Goal: Find specific page/section: Find specific page/section

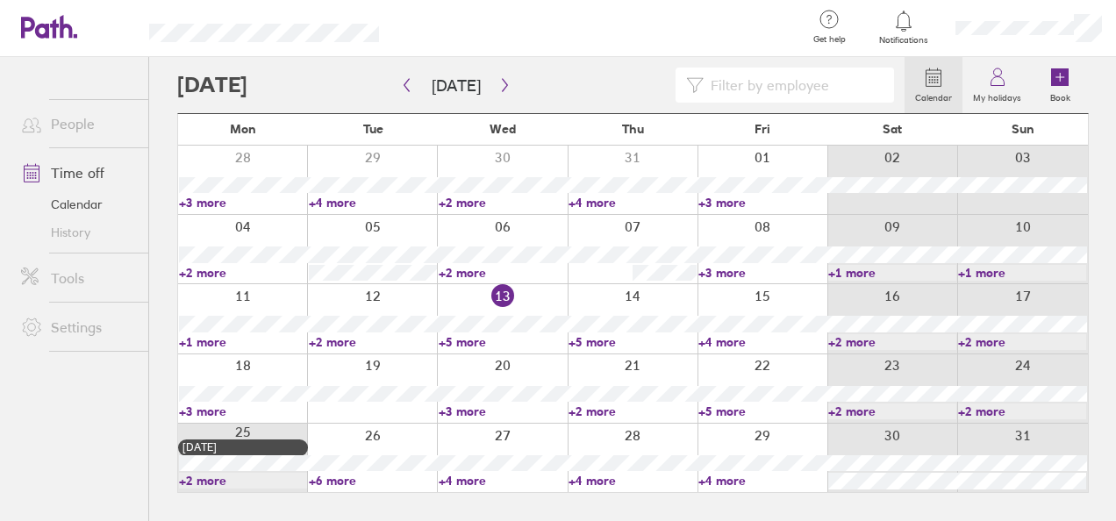
click at [472, 274] on link "+2 more" at bounding box center [502, 273] width 128 height 16
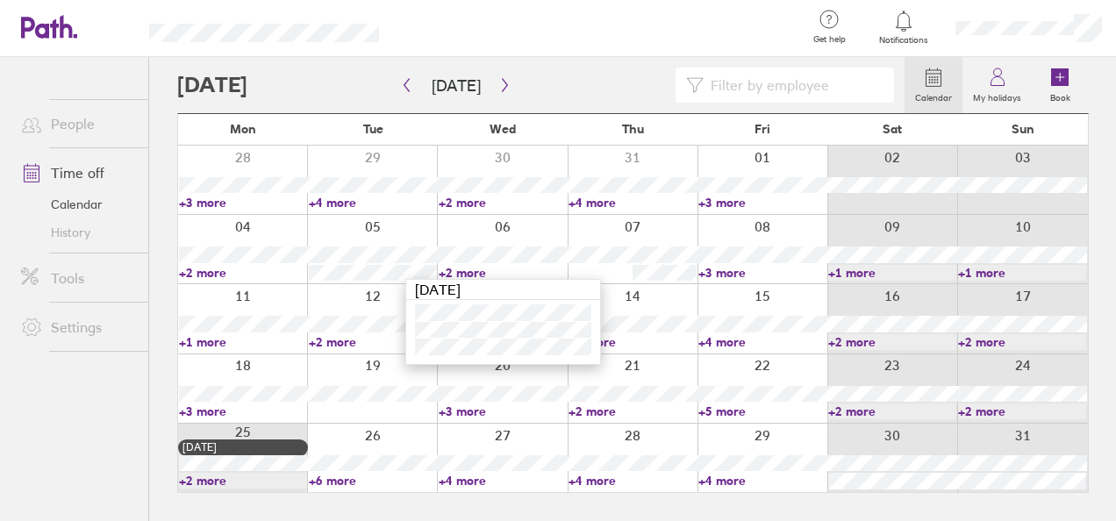
click at [455, 266] on link "+2 more" at bounding box center [502, 273] width 128 height 16
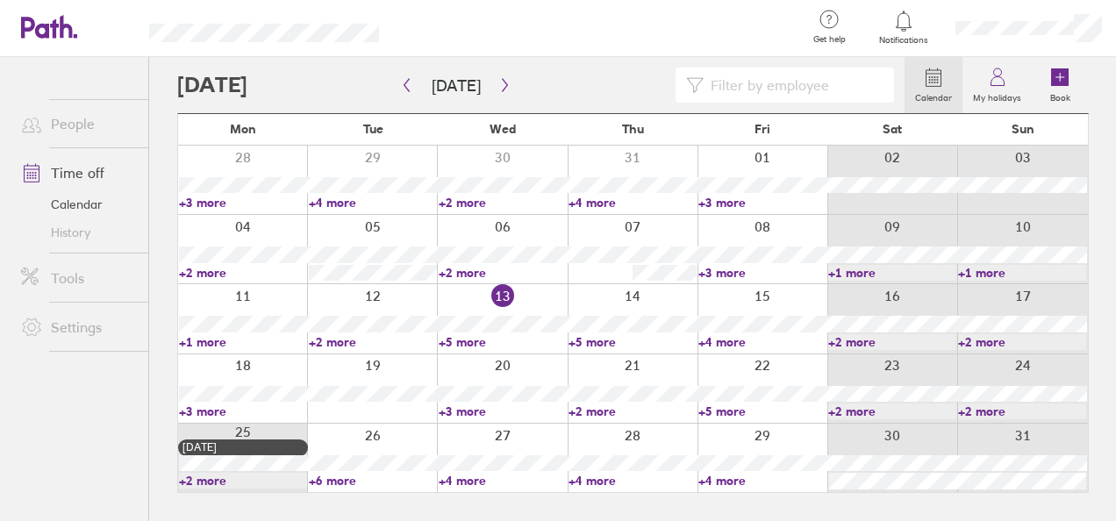
click at [475, 346] on link "+5 more" at bounding box center [502, 342] width 128 height 16
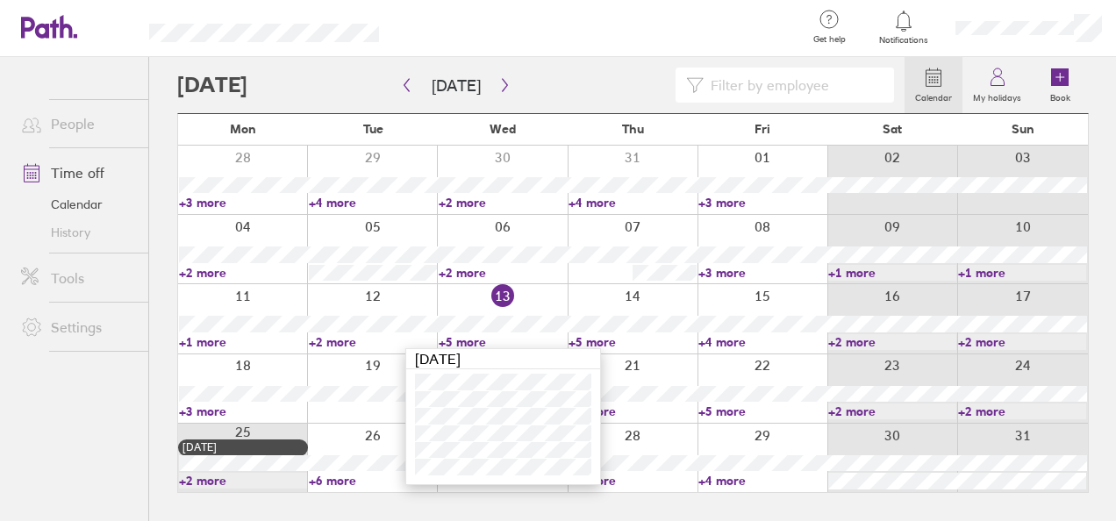
click at [338, 347] on link "+2 more" at bounding box center [373, 342] width 128 height 16
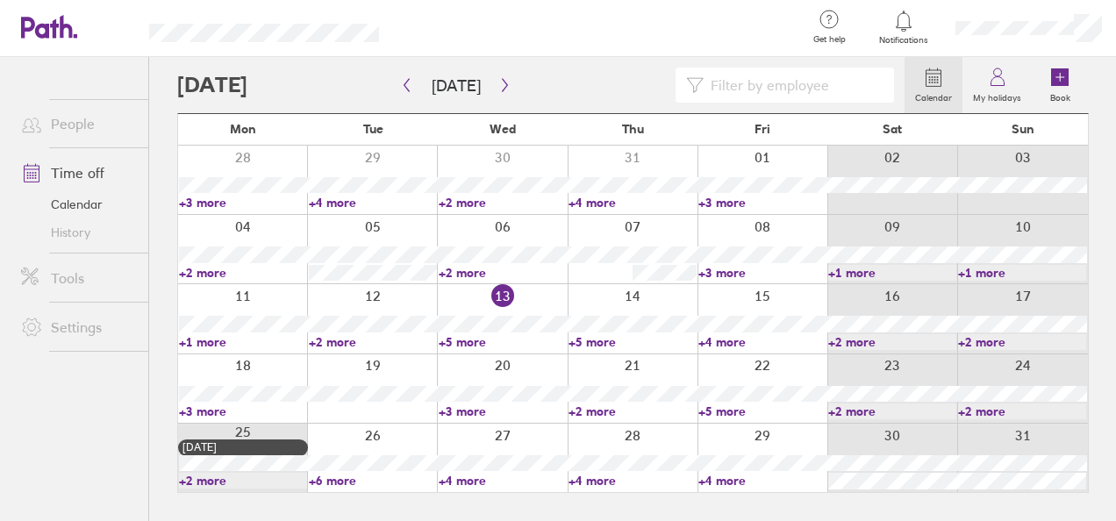
click at [331, 339] on link "+2 more" at bounding box center [373, 342] width 128 height 16
click at [460, 337] on link "+5 more" at bounding box center [502, 342] width 128 height 16
click at [461, 342] on link "+5 more" at bounding box center [502, 342] width 128 height 16
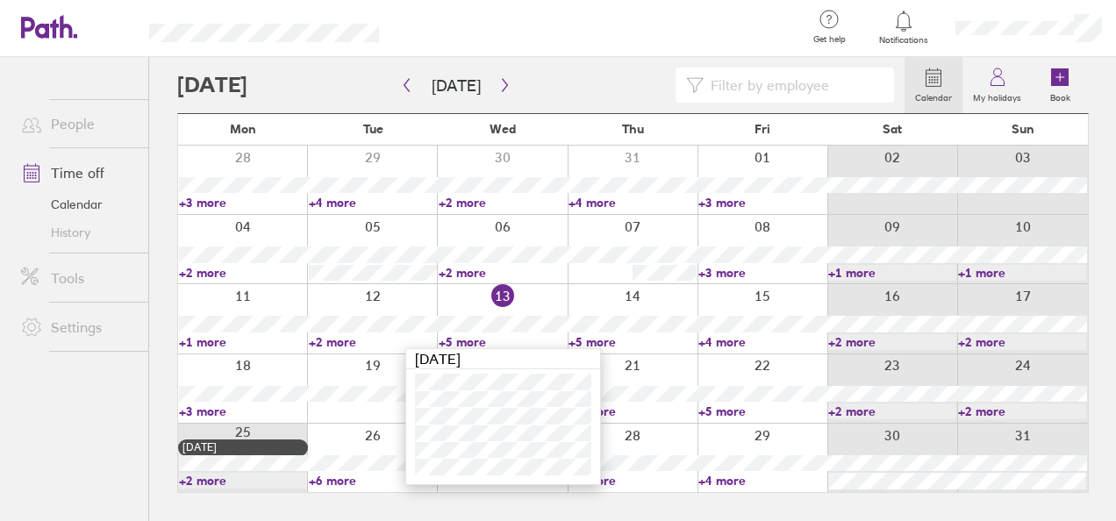
click at [592, 337] on link "+5 more" at bounding box center [632, 342] width 128 height 16
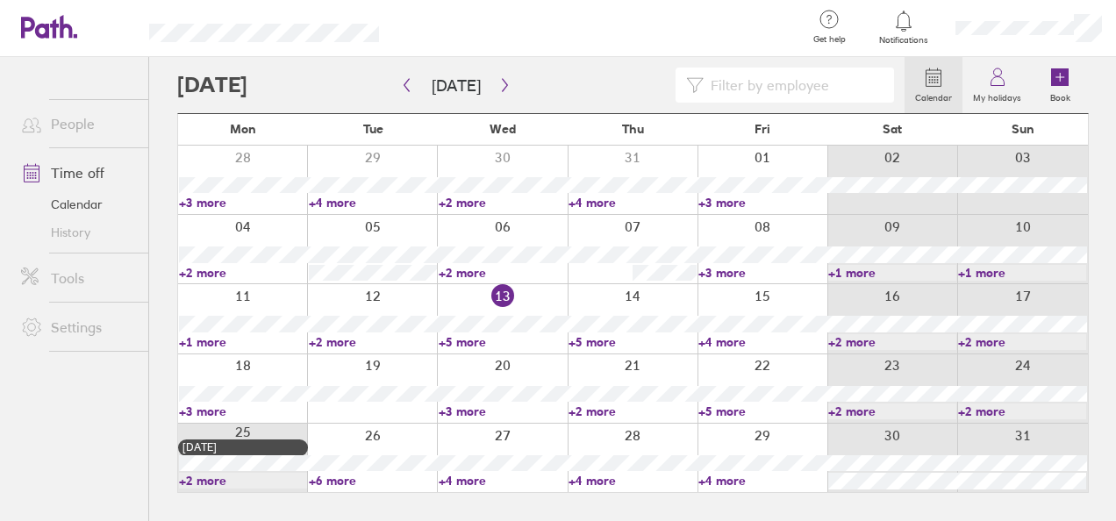
click at [594, 341] on link "+5 more" at bounding box center [632, 342] width 128 height 16
